Goal: Communication & Community: Participate in discussion

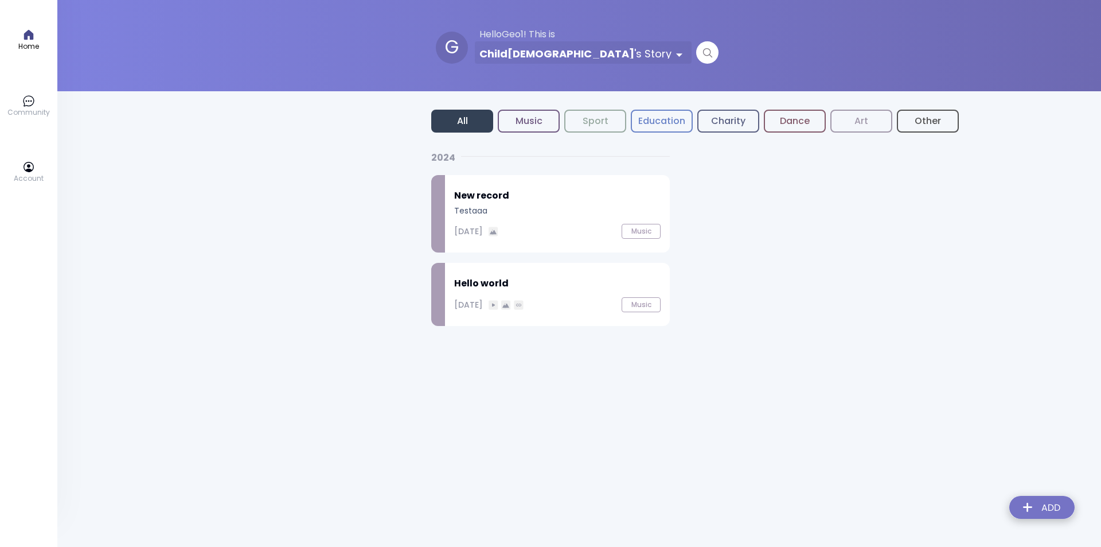
click at [34, 109] on p "Community" at bounding box center [28, 112] width 42 height 10
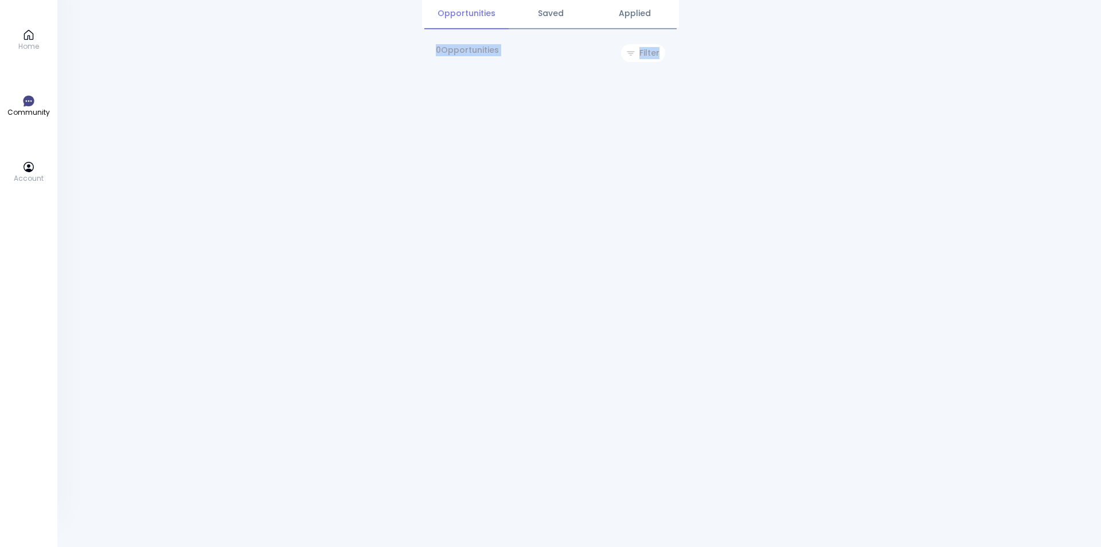
drag, startPoint x: 619, startPoint y: 93, endPoint x: 416, endPoint y: 102, distance: 203.3
click at [416, 102] on div "Home Community Account Opportunities Saved Applied 0 Opportunities Filter" at bounding box center [550, 273] width 1101 height 547
drag, startPoint x: 446, startPoint y: 77, endPoint x: 445, endPoint y: 118, distance: 40.7
click at [446, 78] on div "0 Opportunities Filter" at bounding box center [550, 58] width 257 height 53
click at [445, 126] on div "Home Community Account Opportunities Saved Applied 0 Opportunities Filter" at bounding box center [550, 273] width 257 height 547
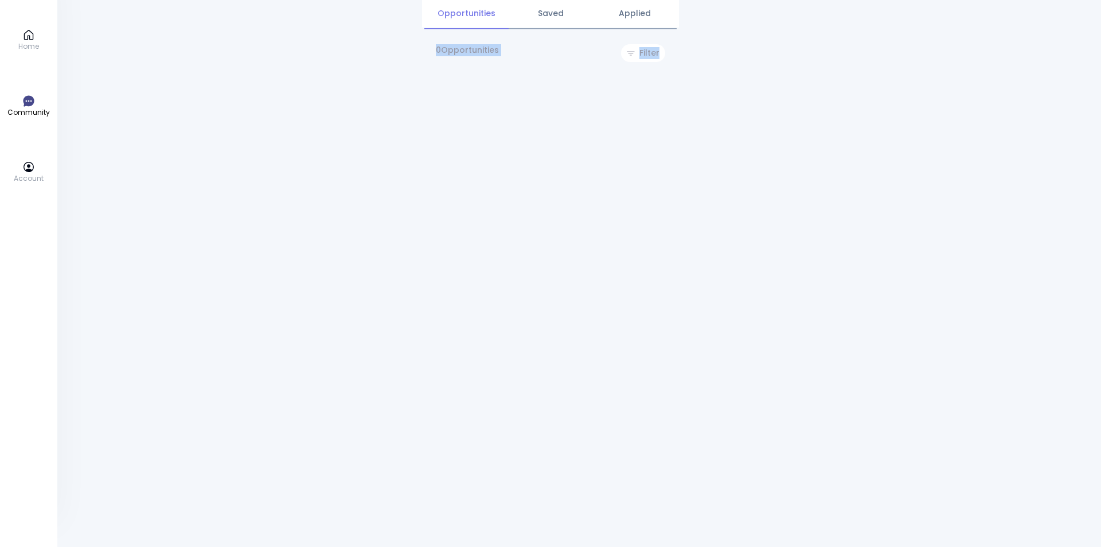
click at [774, 133] on div "Home Community Account Opportunities Saved Applied 0 Opportunities Filter" at bounding box center [550, 273] width 1101 height 547
drag, startPoint x: 434, startPoint y: 45, endPoint x: 710, endPoint y: 60, distance: 276.3
click at [710, 60] on div "Home Community Account Opportunities Saved Applied 0 Opportunities Filter" at bounding box center [550, 273] width 1101 height 547
click at [707, 102] on div "Home Community Account Opportunities Saved Applied 0 Opportunities Filter" at bounding box center [550, 273] width 1101 height 547
